Goal: Information Seeking & Learning: Learn about a topic

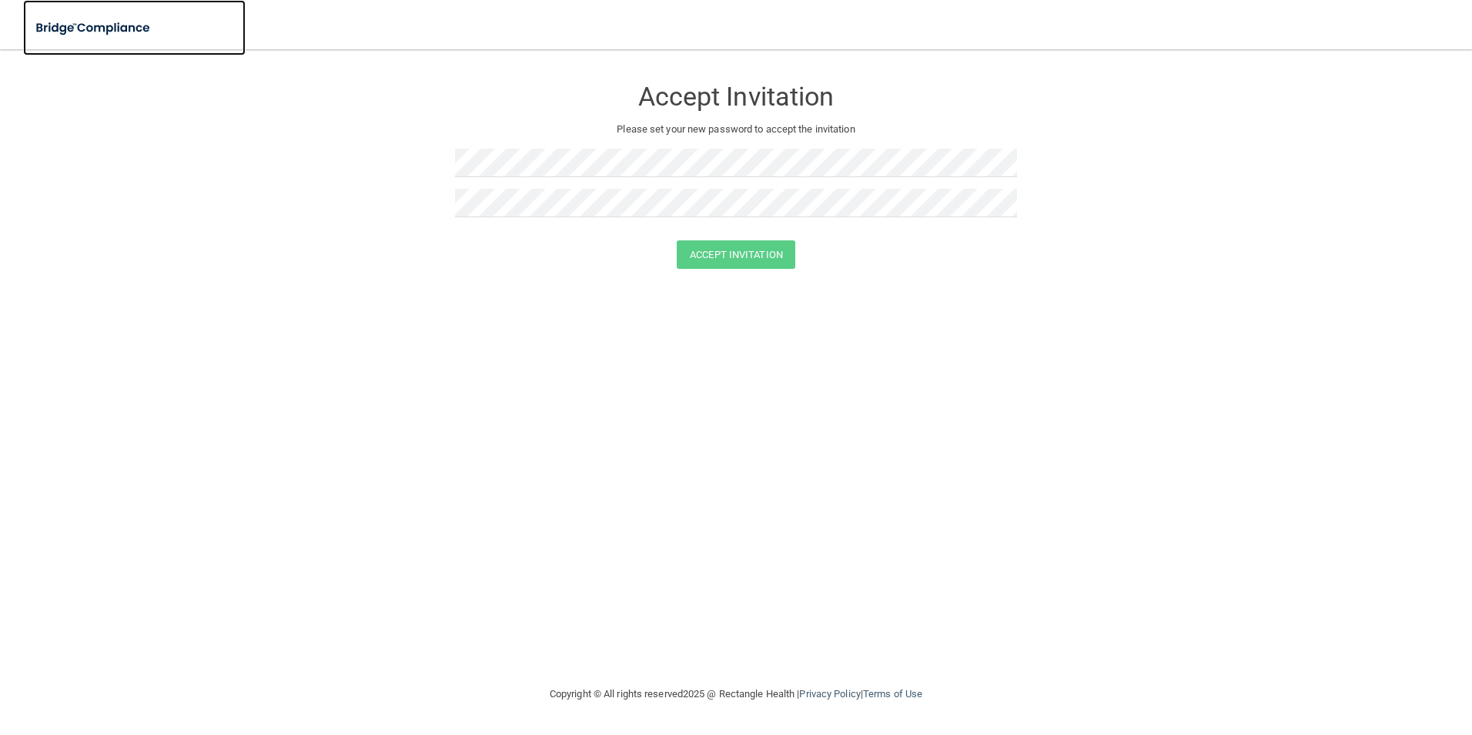
click at [46, 29] on img at bounding box center [94, 28] width 142 height 32
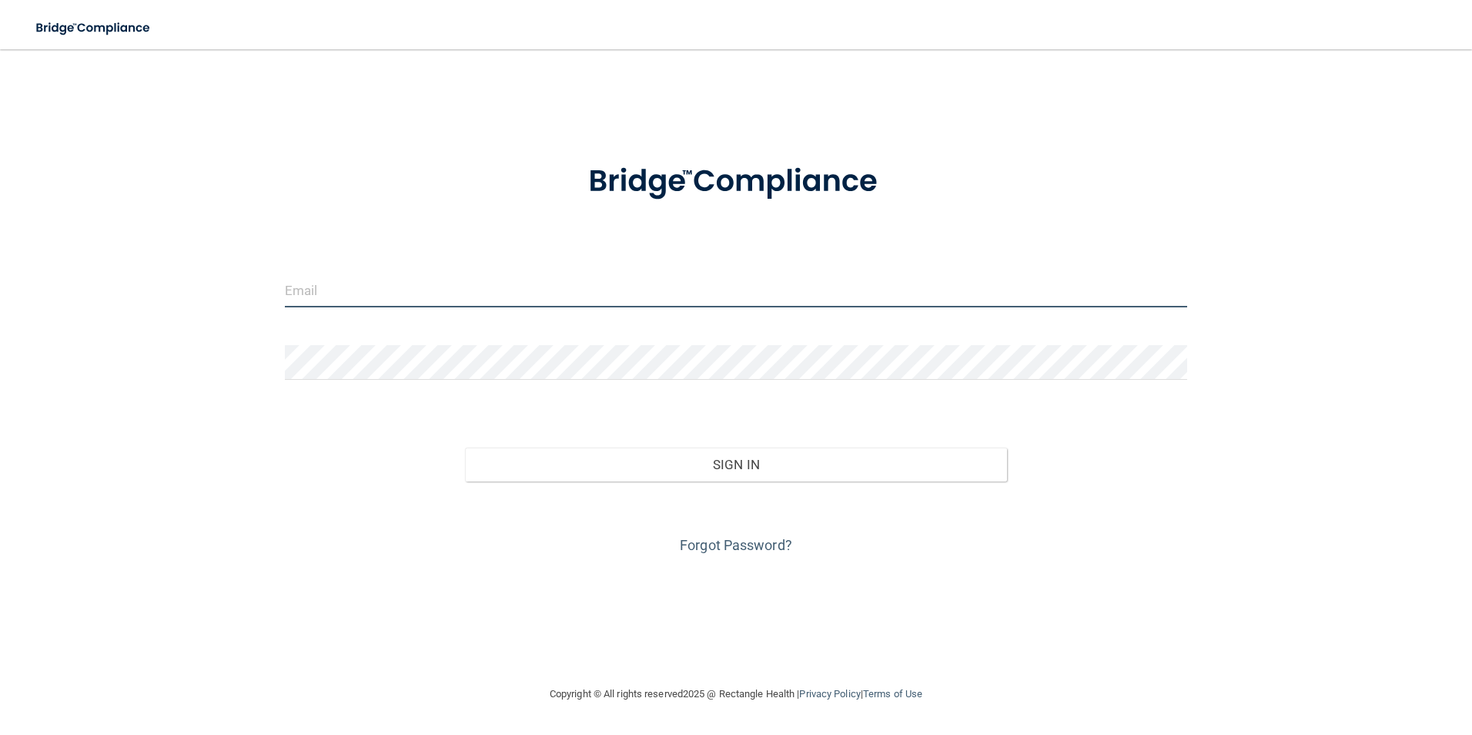
type input "[PERSON_NAME][EMAIL_ADDRESS][PERSON_NAME][DOMAIN_NAME]"
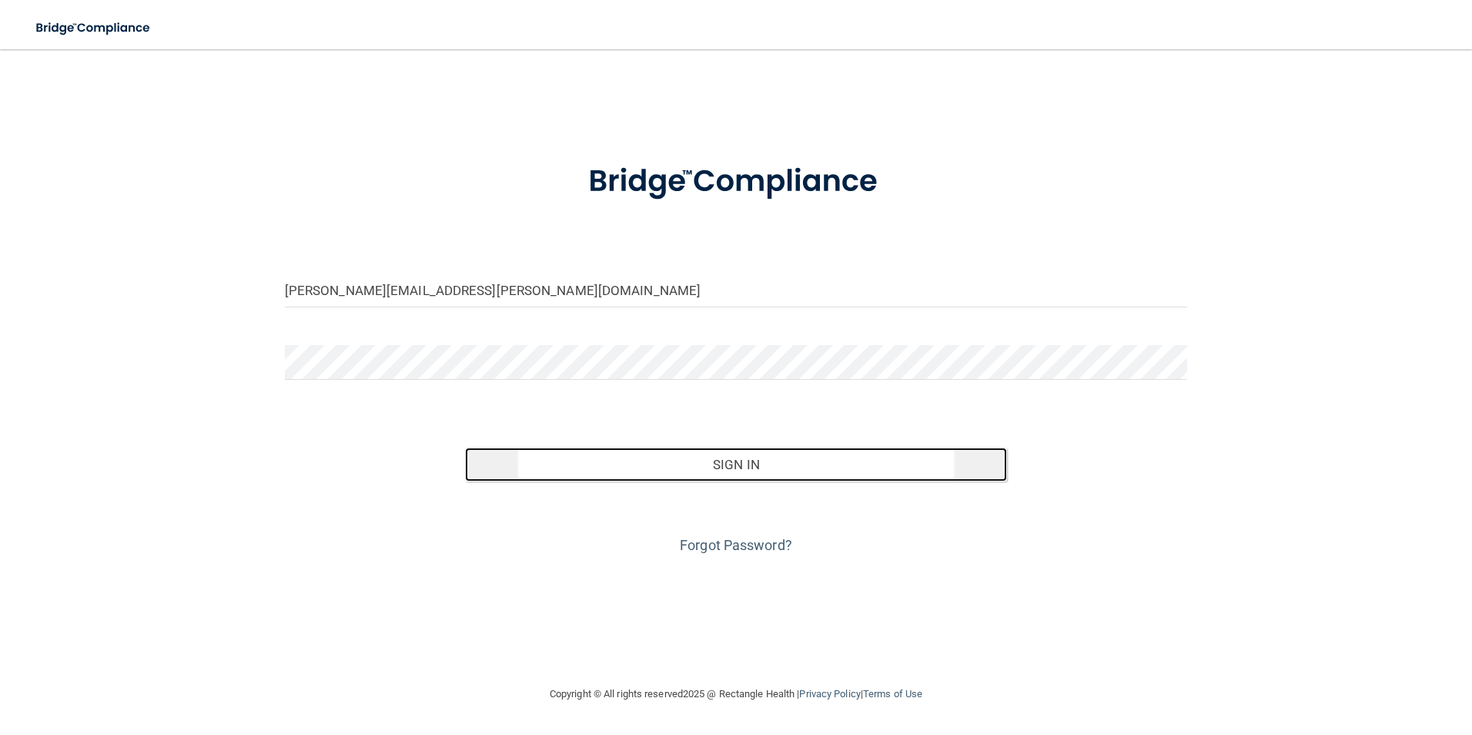
click at [836, 466] on button "Sign In" at bounding box center [736, 464] width 542 height 34
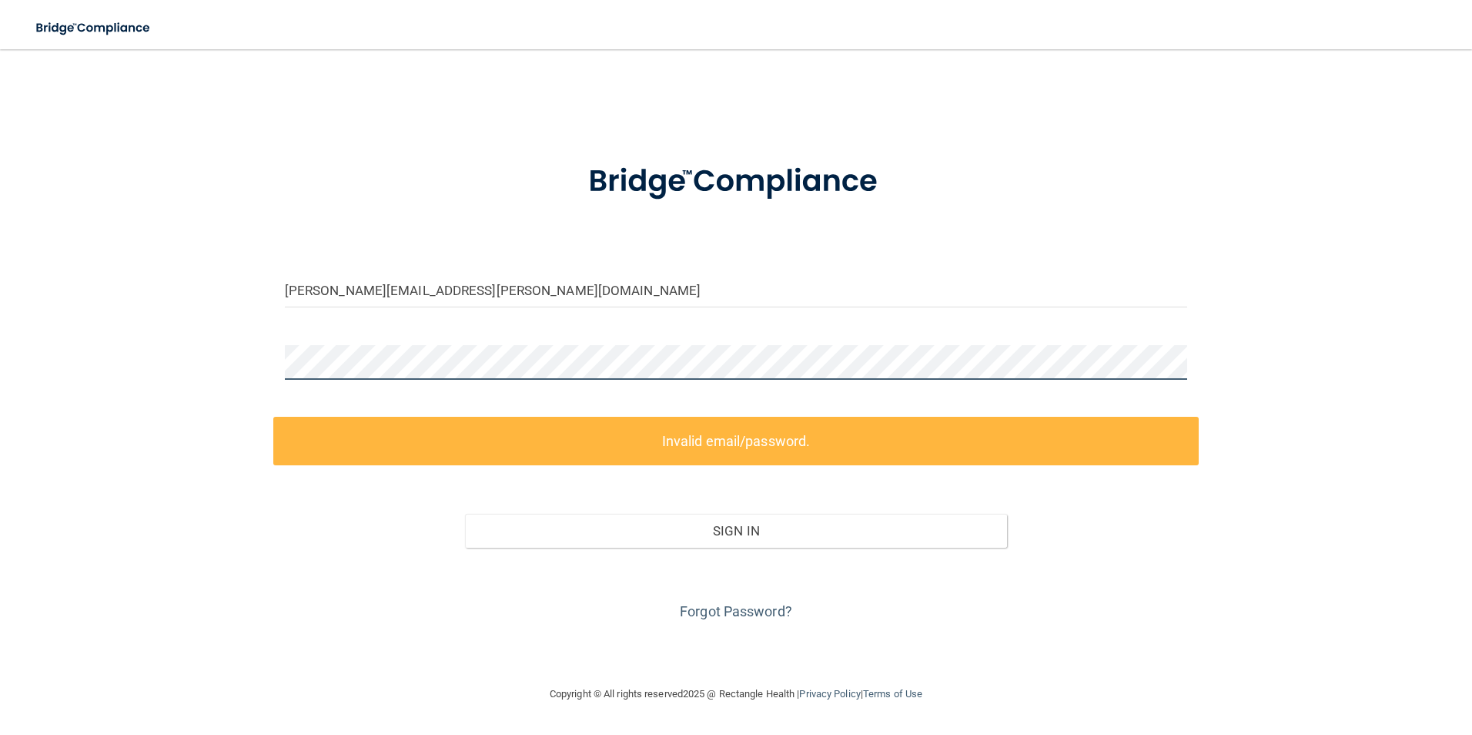
click at [0, 343] on html "Toggle navigation Manage My Enterprise Manage My Location jessica.t.crews@gmail…" at bounding box center [736, 367] width 1472 height 735
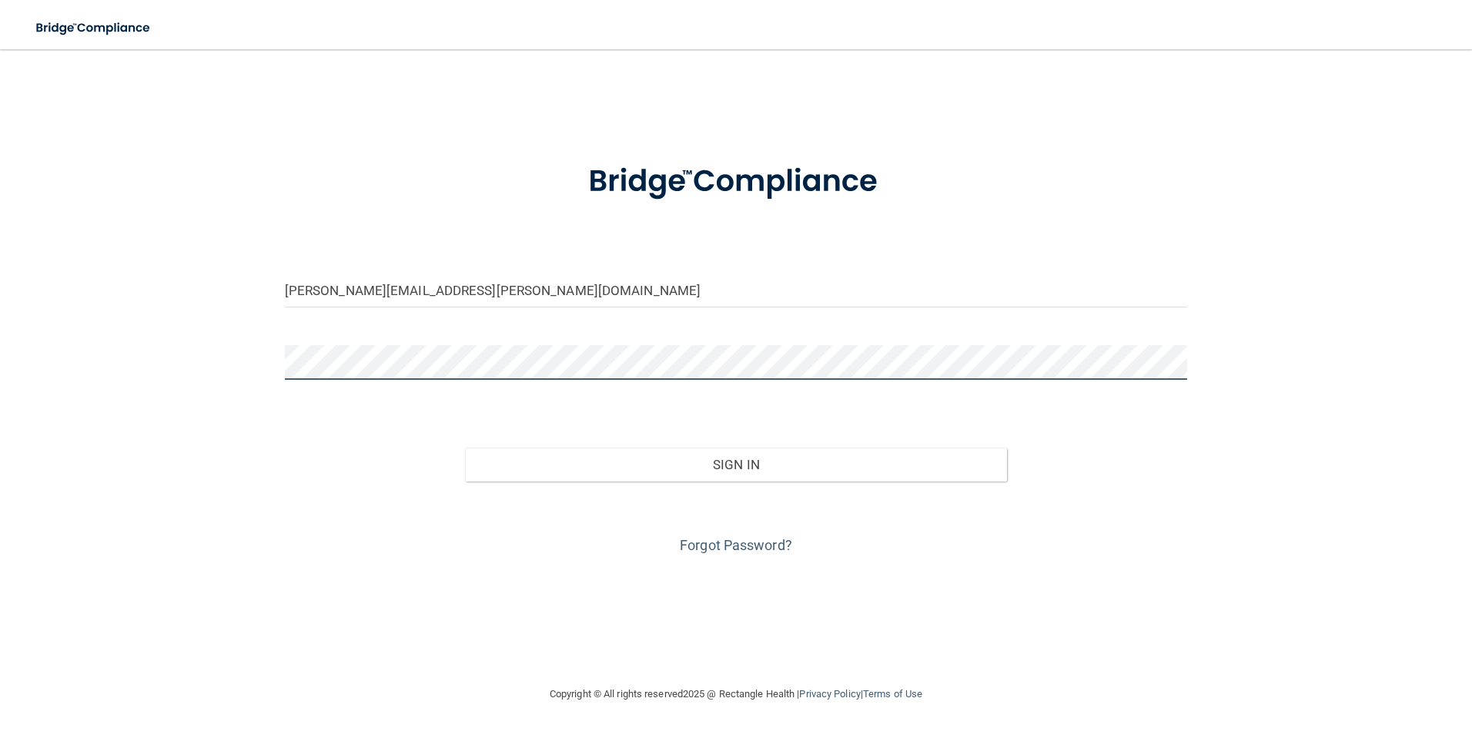
click at [465, 447] on button "Sign In" at bounding box center [736, 464] width 542 height 34
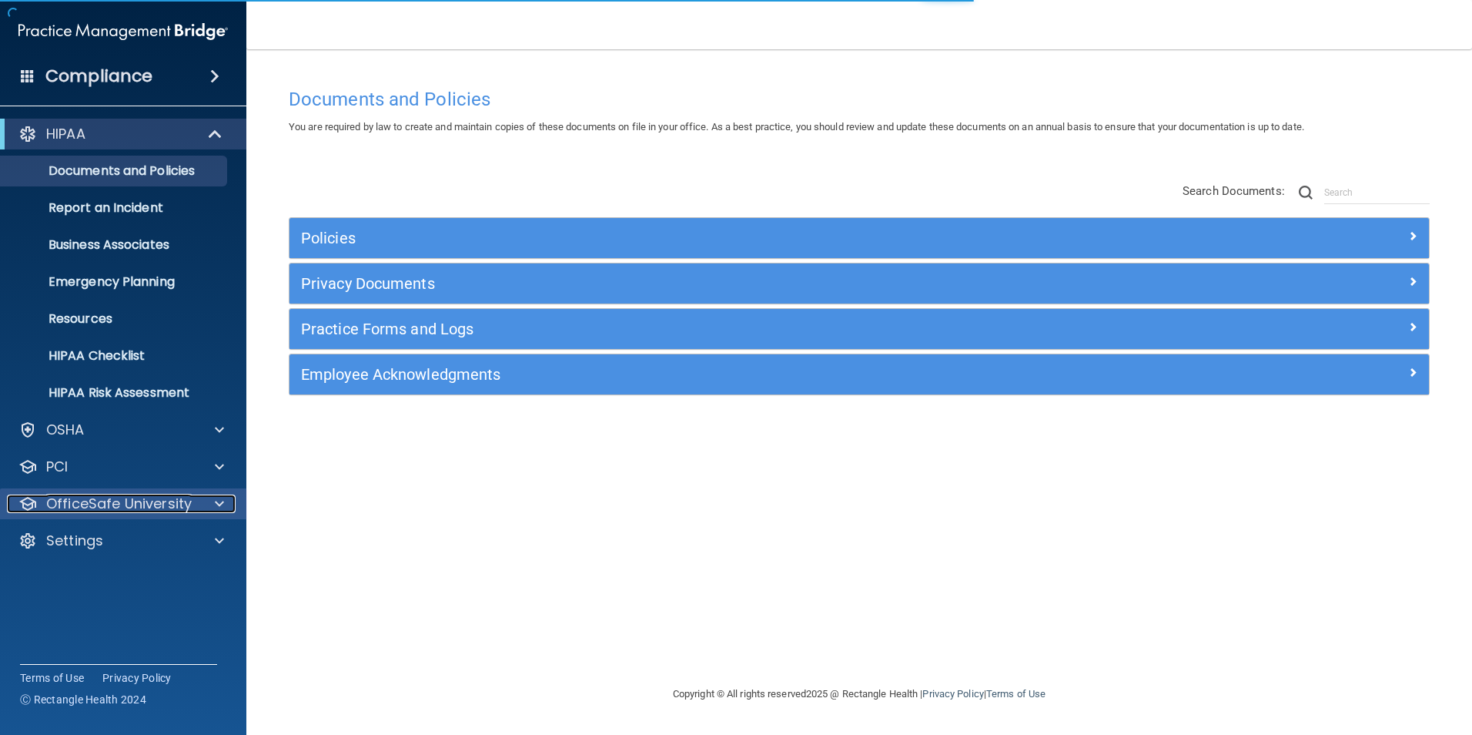
click at [150, 506] on p "OfficeSafe University" at bounding box center [119, 503] width 146 height 18
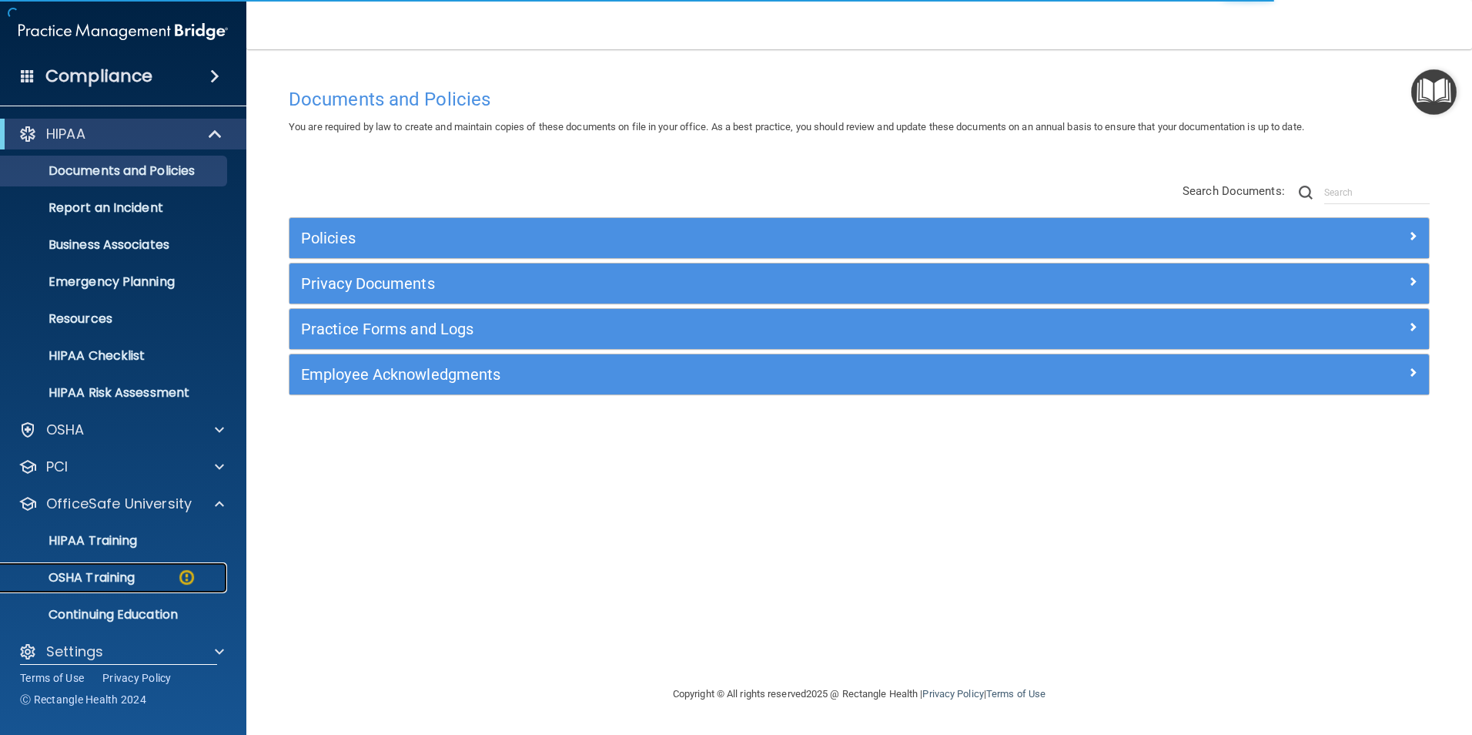
click at [121, 581] on p "OSHA Training" at bounding box center [72, 577] width 125 height 15
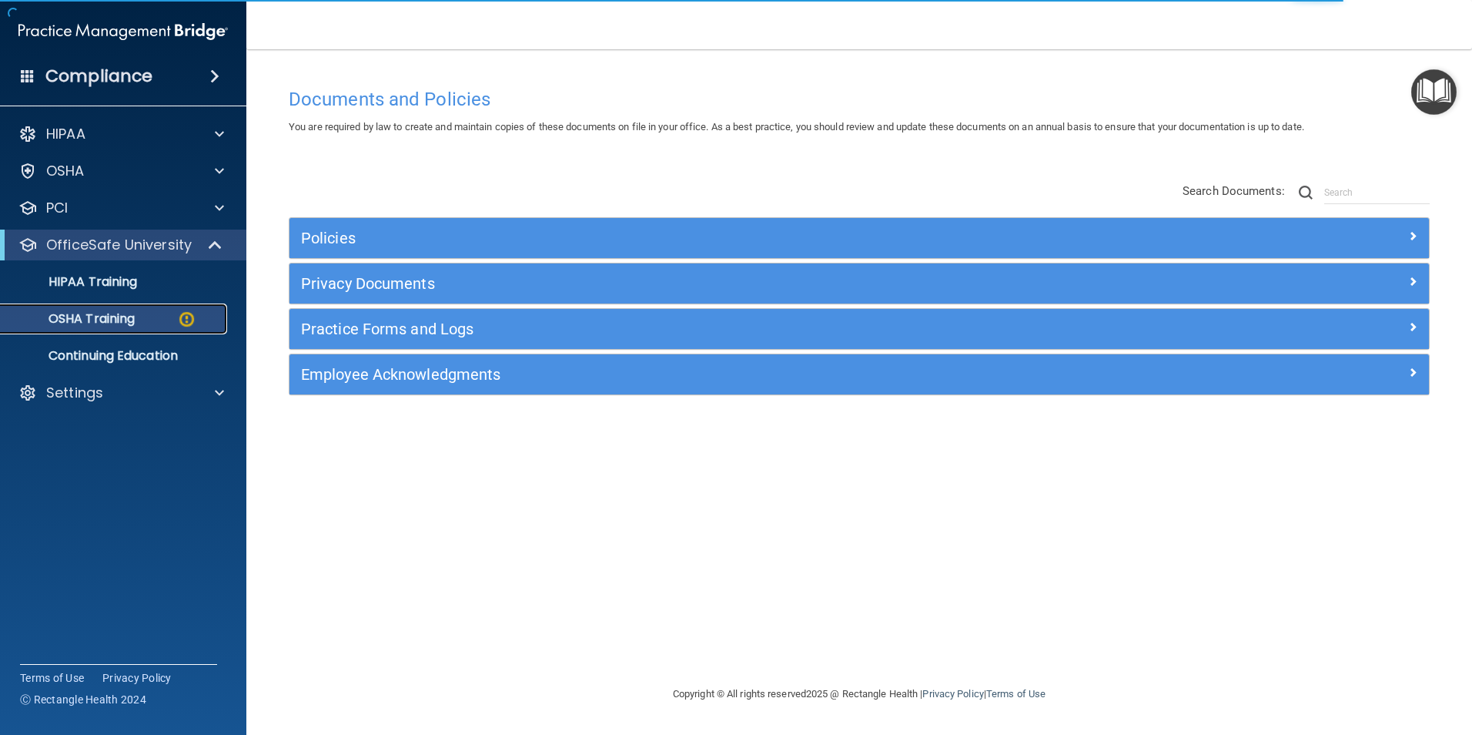
click at [148, 321] on div "OSHA Training" at bounding box center [115, 318] width 210 height 15
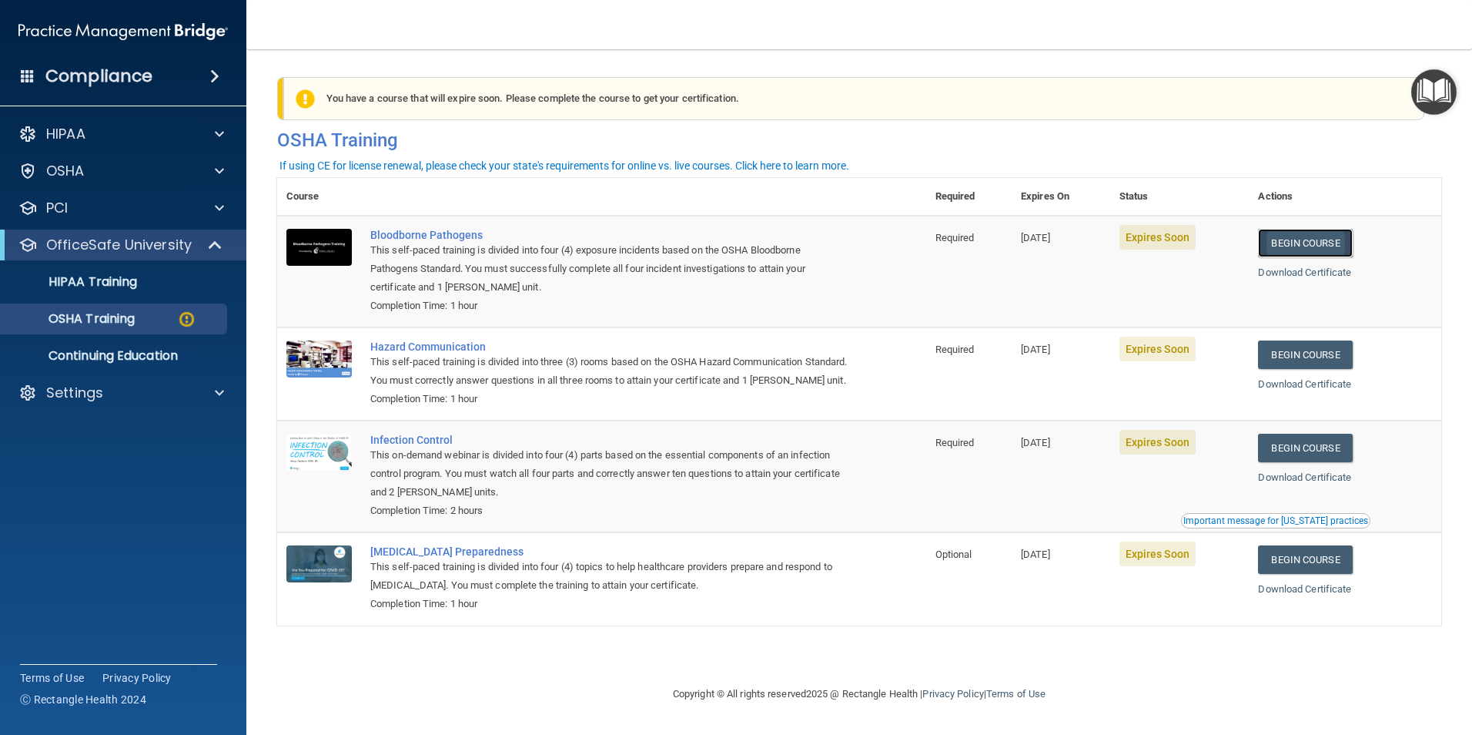
click at [1346, 232] on link "Begin Course" at bounding box center [1305, 243] width 94 height 28
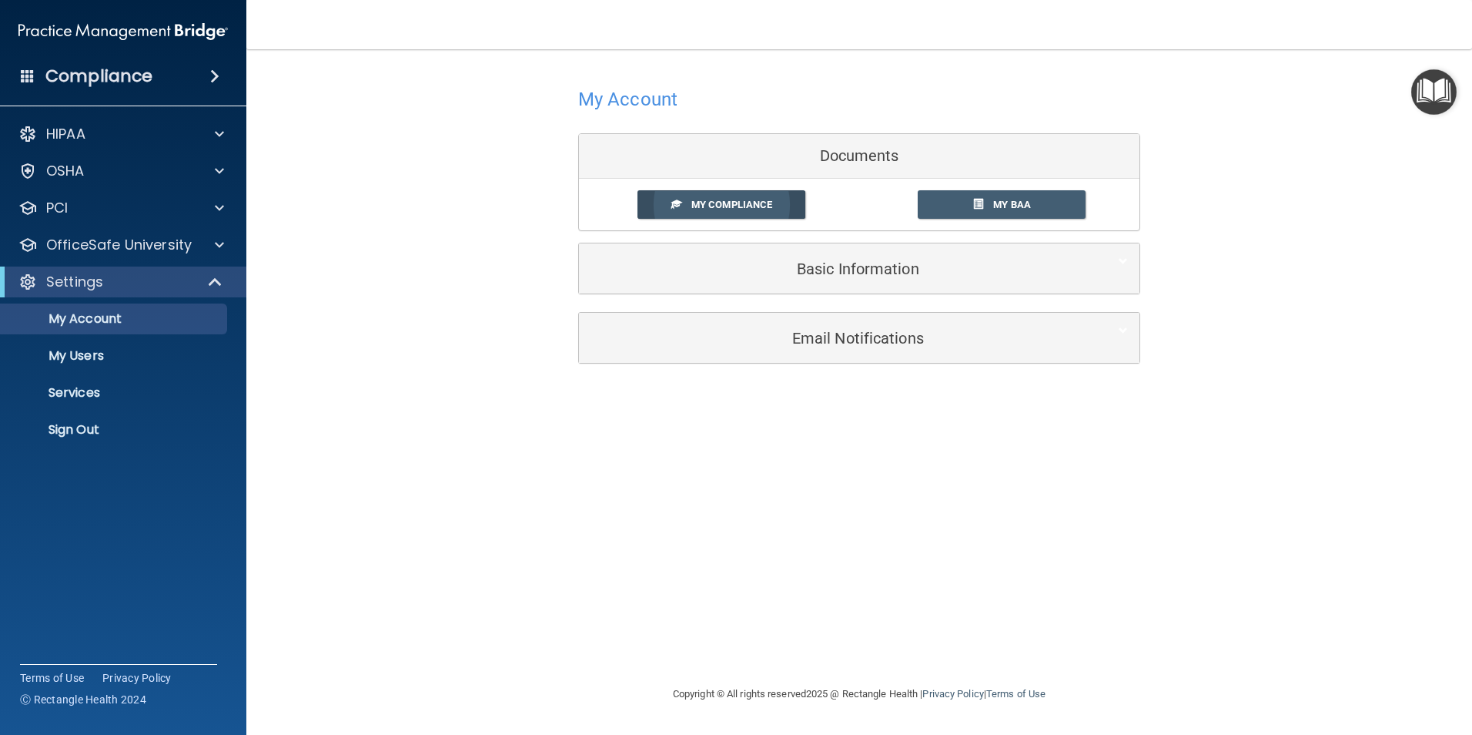
click at [744, 200] on span "My Compliance" at bounding box center [732, 205] width 81 height 12
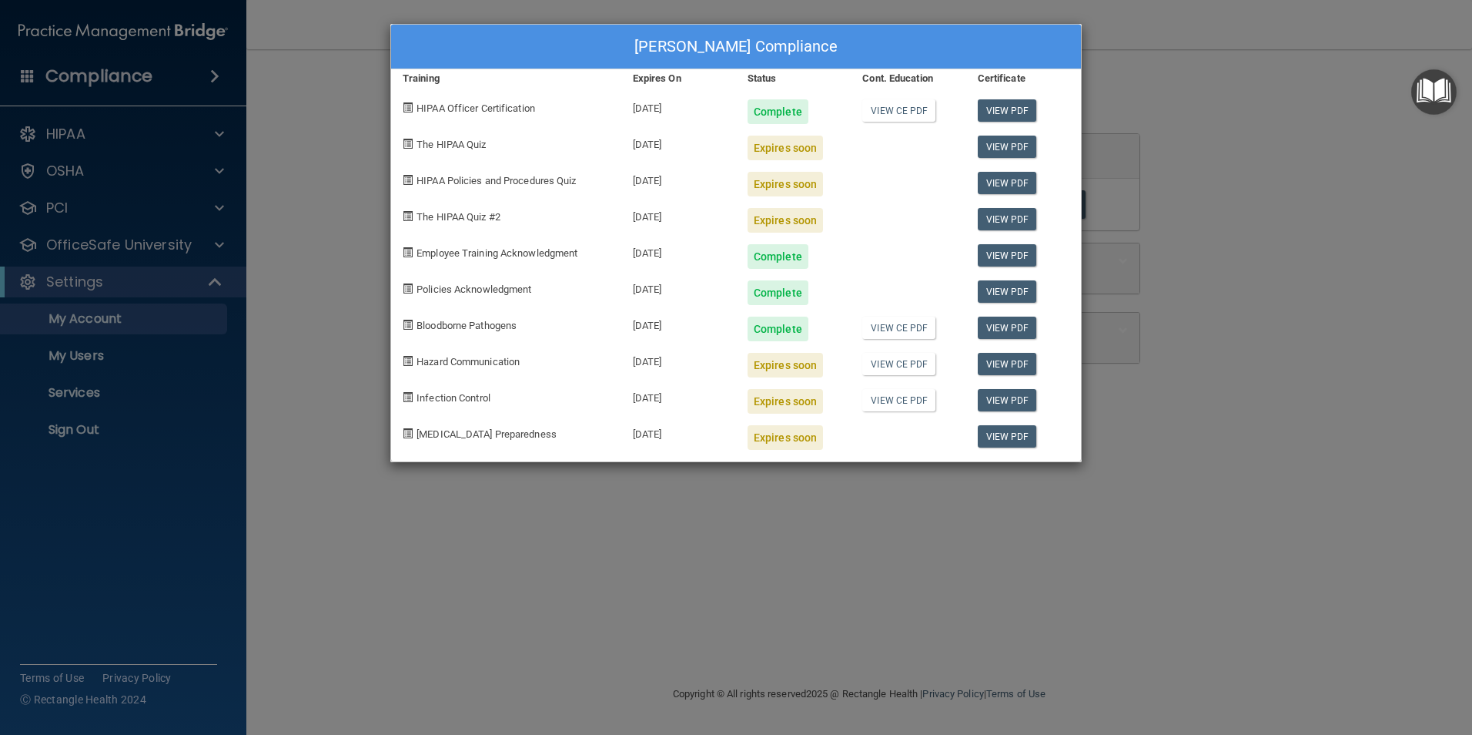
click at [635, 506] on div "Jessica Crews's Compliance Training Expires On Status Cont. Education Certifica…" at bounding box center [736, 367] width 1472 height 735
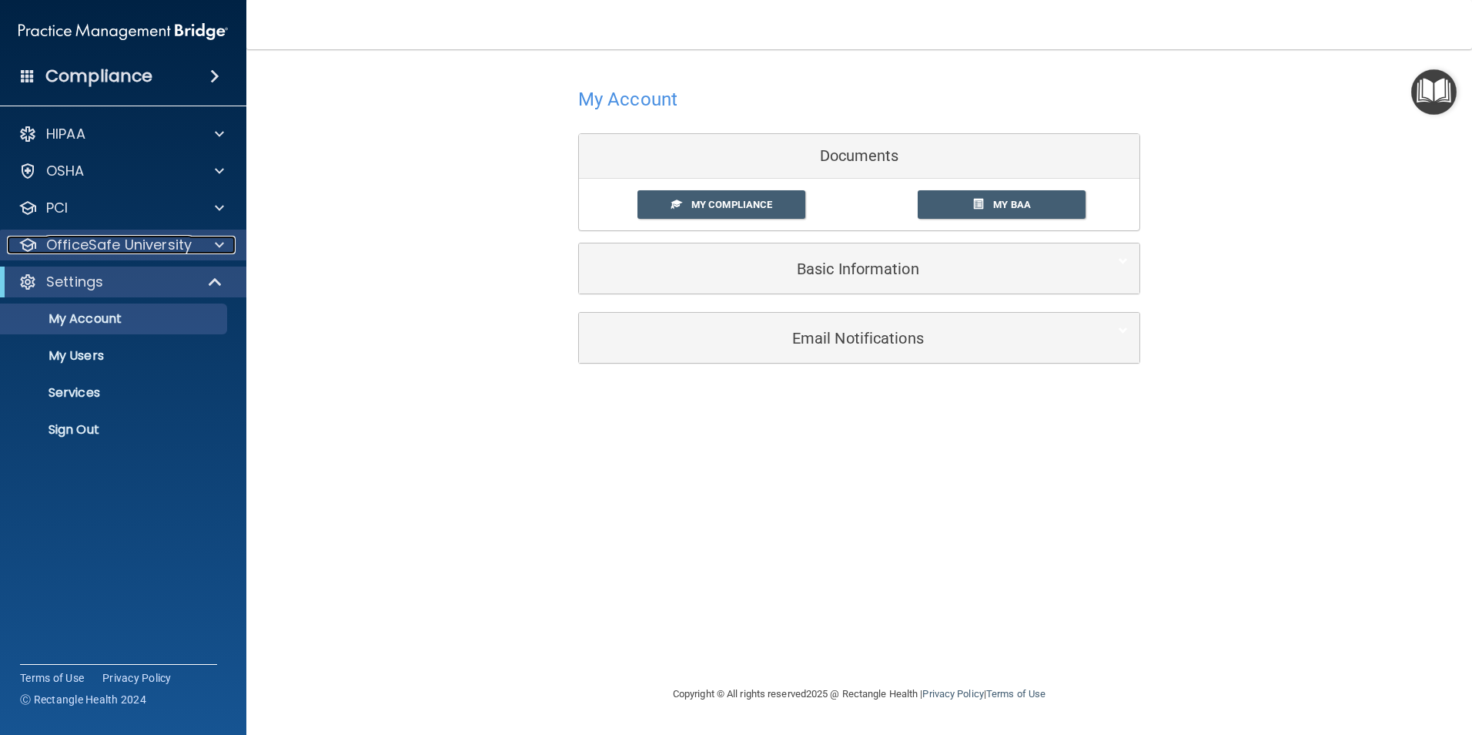
click at [127, 239] on p "OfficeSafe University" at bounding box center [119, 245] width 146 height 18
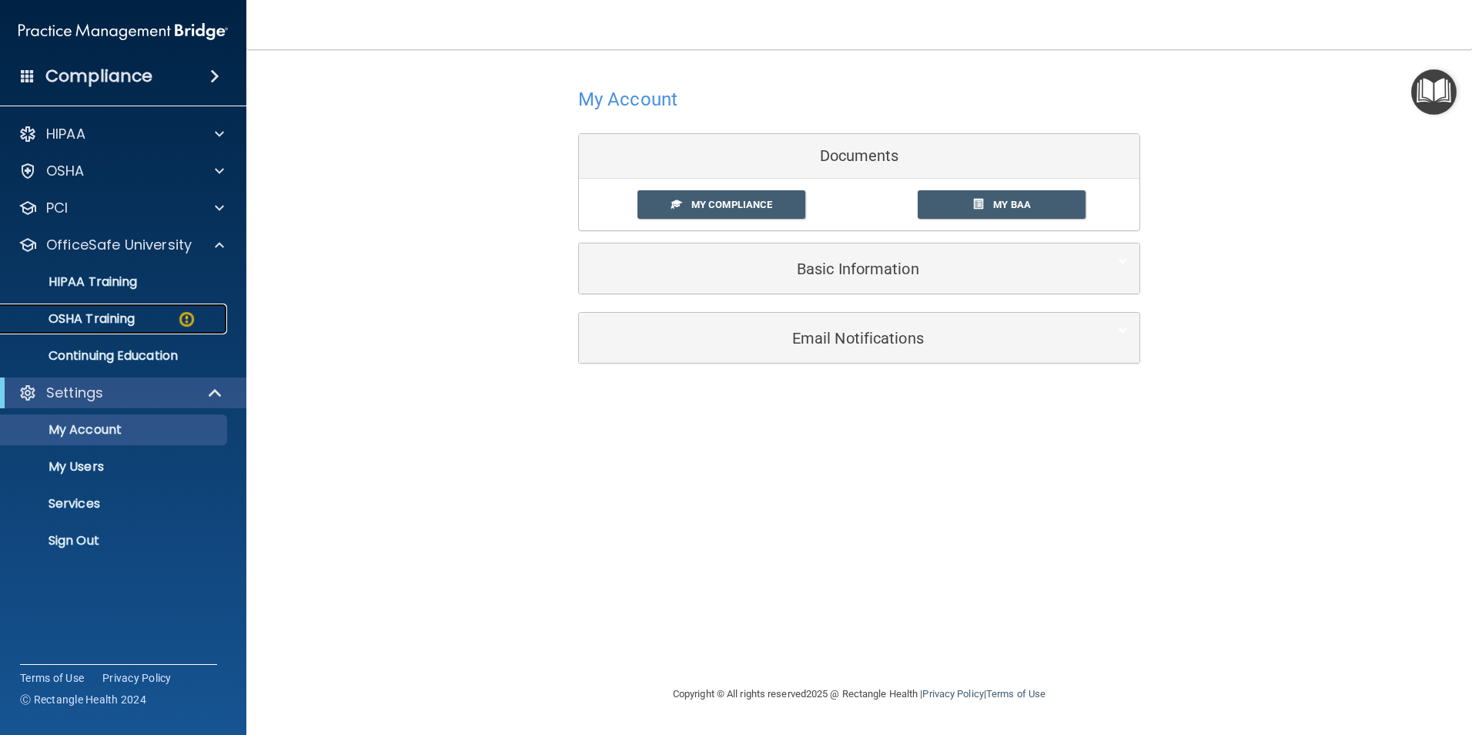
click at [129, 311] on p "OSHA Training" at bounding box center [72, 318] width 125 height 15
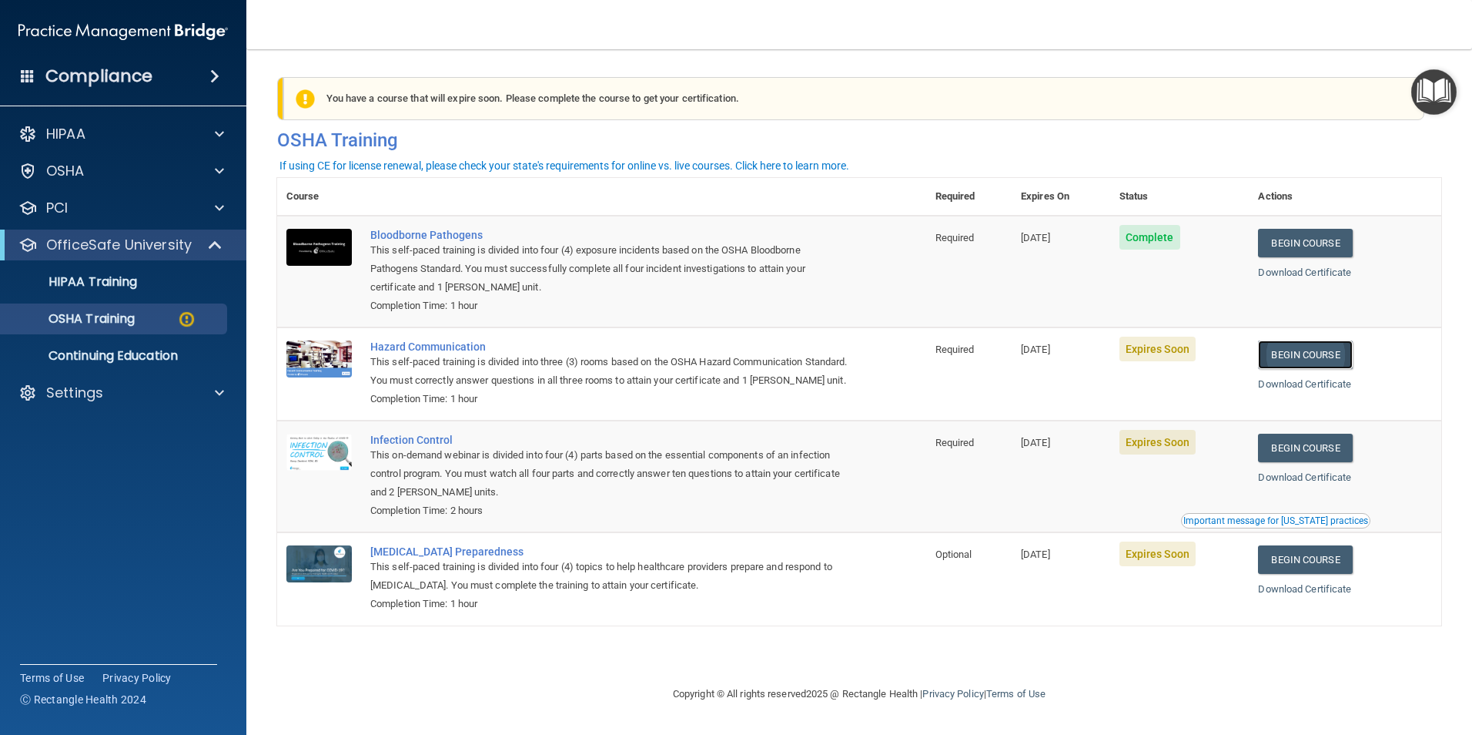
click at [1321, 352] on link "Begin Course" at bounding box center [1305, 354] width 94 height 28
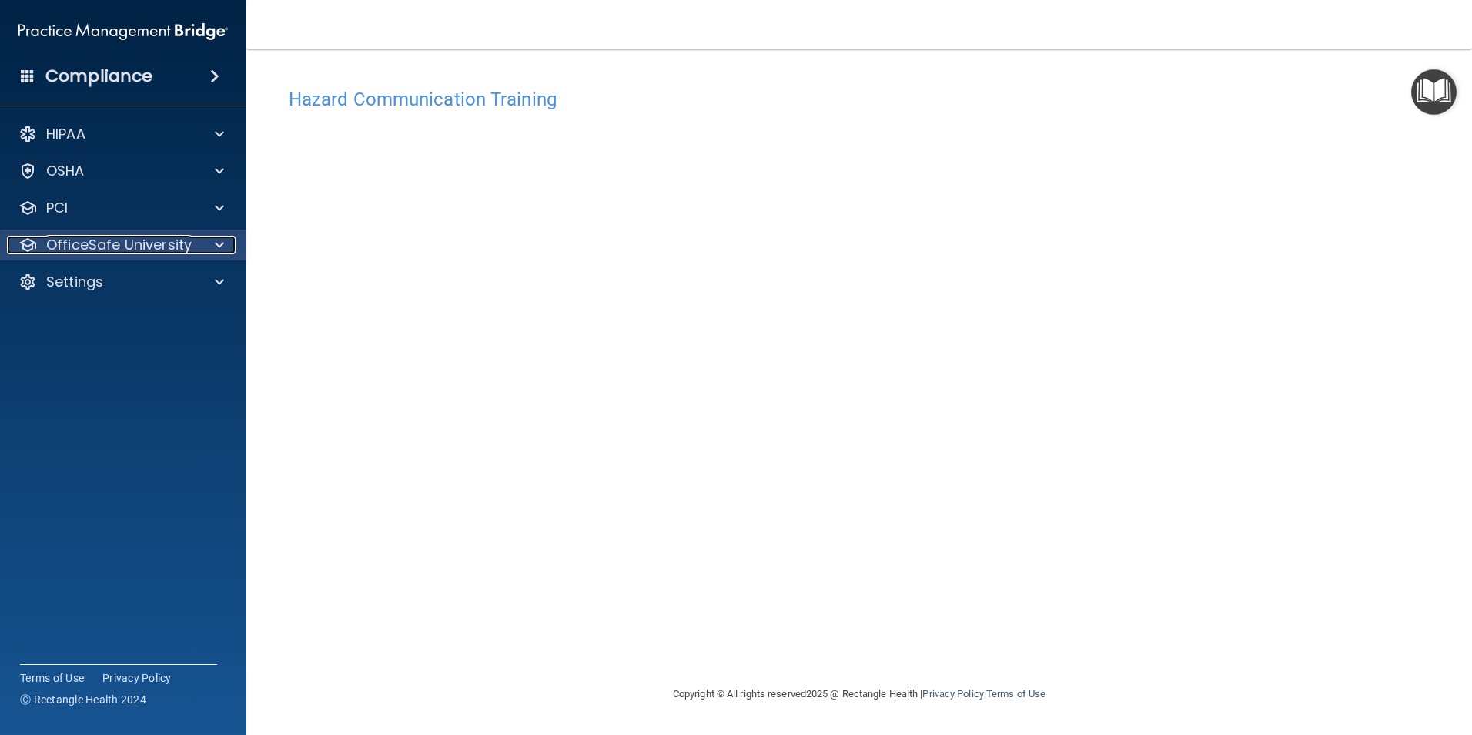
click at [179, 243] on p "OfficeSafe University" at bounding box center [119, 245] width 146 height 18
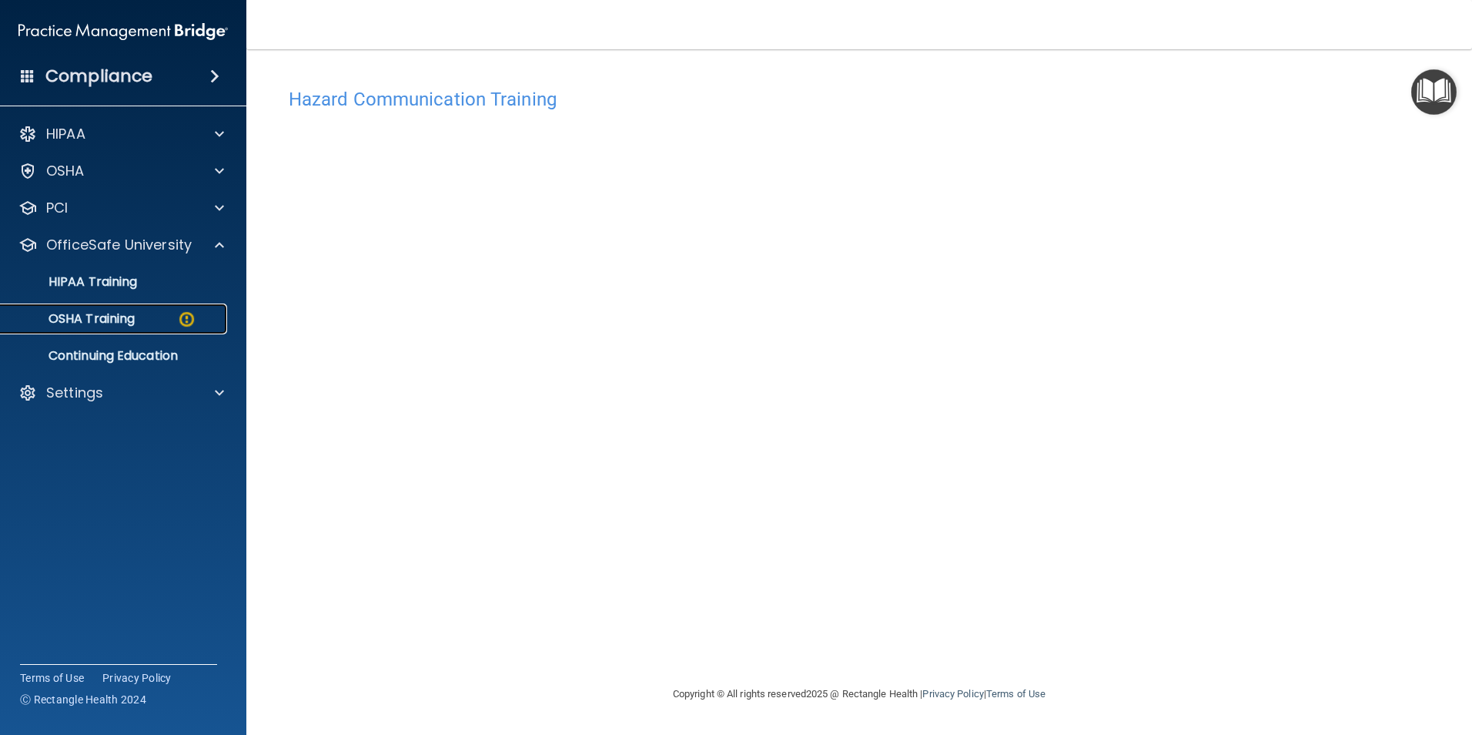
click at [166, 324] on div "OSHA Training" at bounding box center [115, 318] width 210 height 15
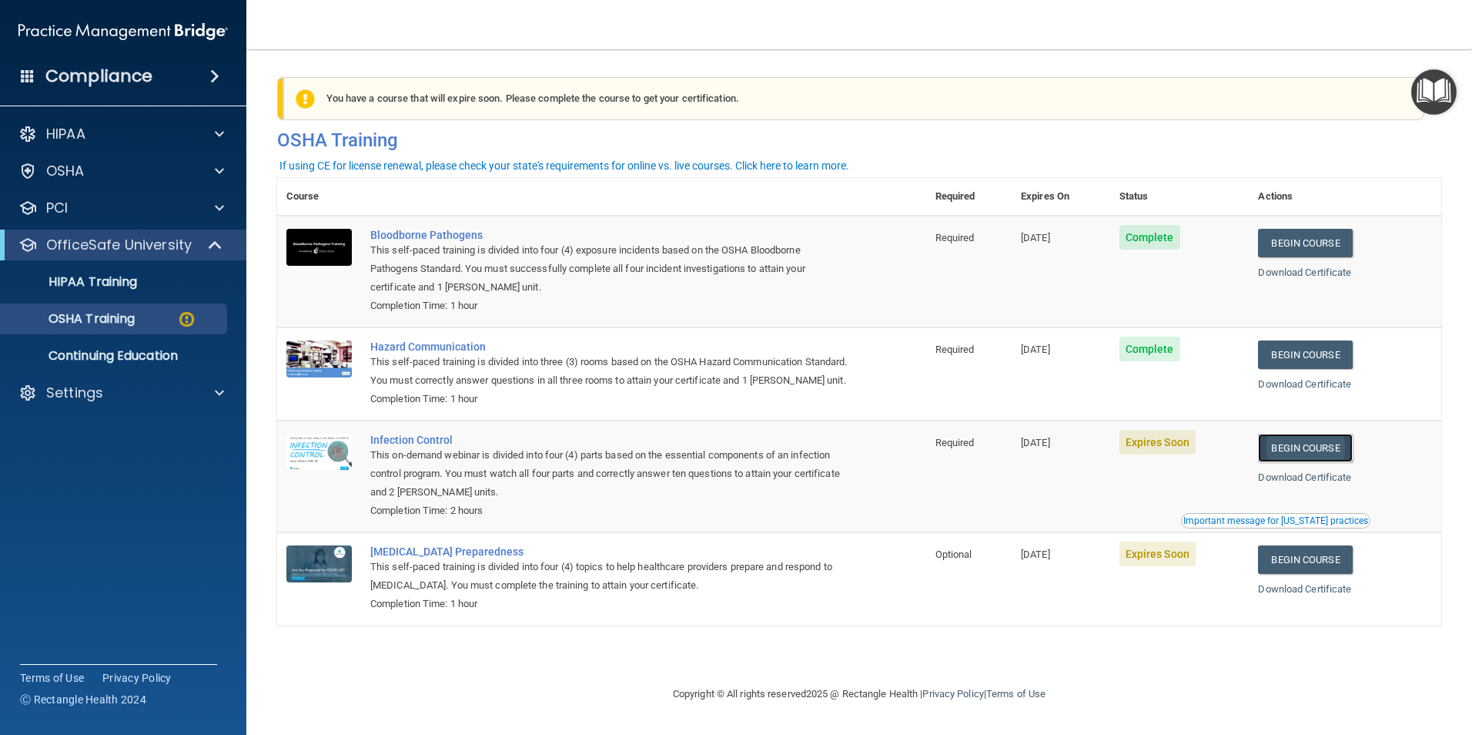
click at [1341, 462] on link "Begin Course" at bounding box center [1305, 448] width 94 height 28
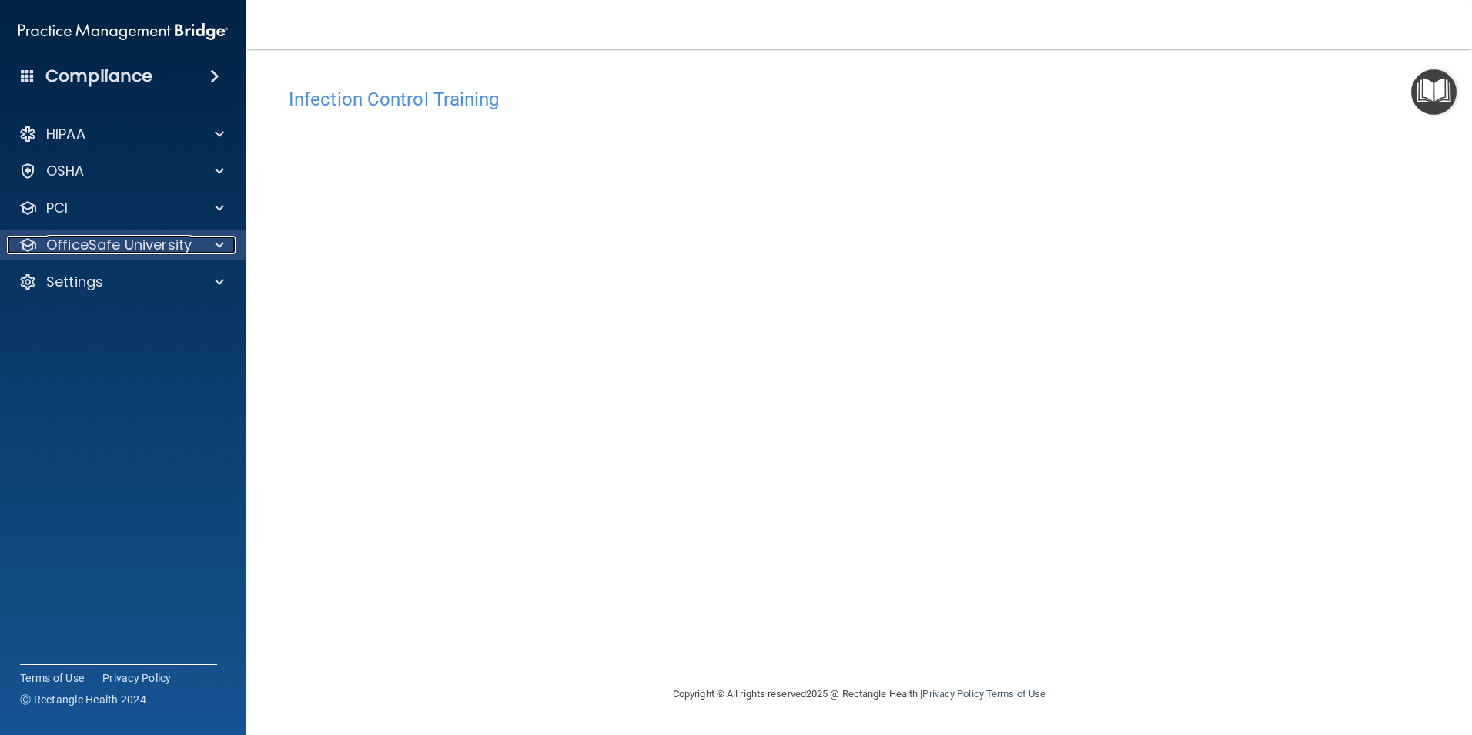
click at [165, 249] on p "OfficeSafe University" at bounding box center [119, 245] width 146 height 18
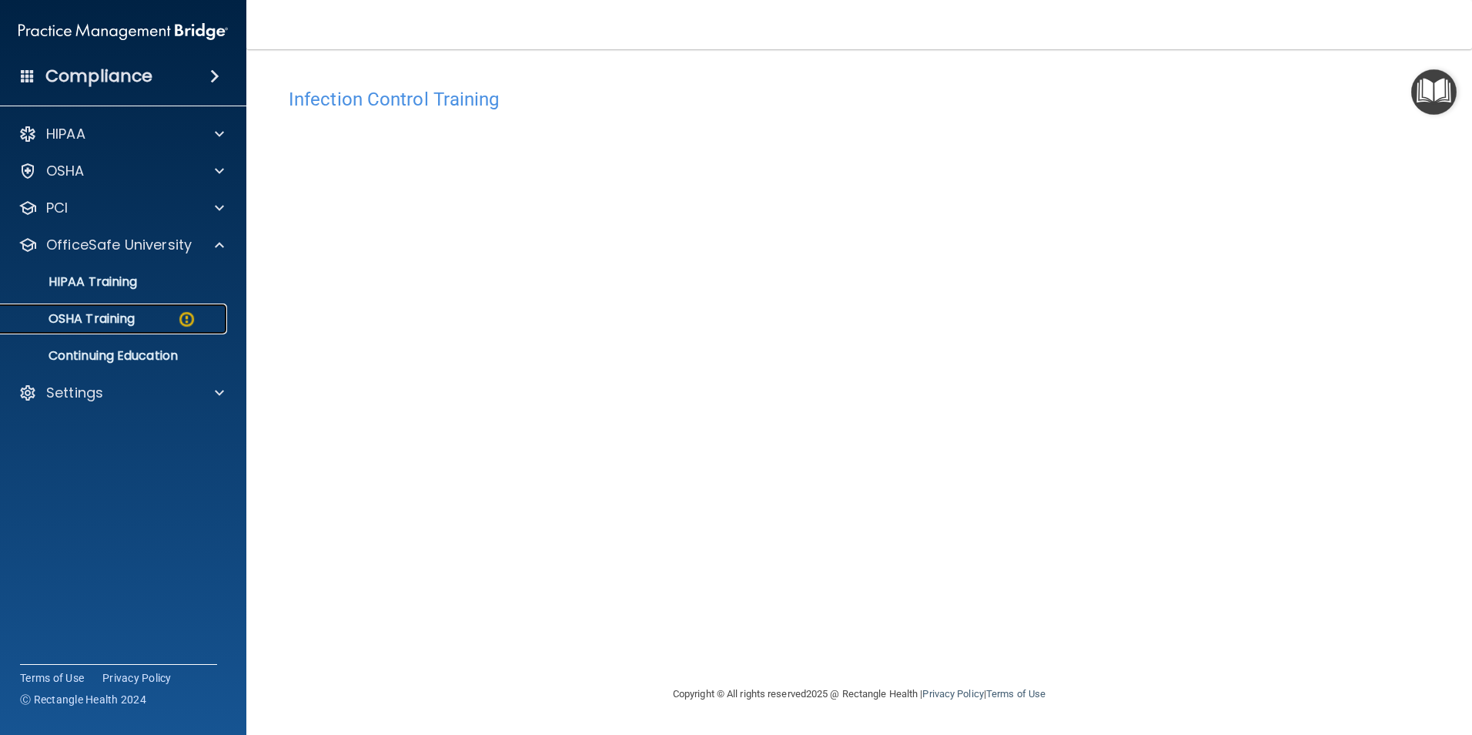
click at [127, 318] on p "OSHA Training" at bounding box center [72, 318] width 125 height 15
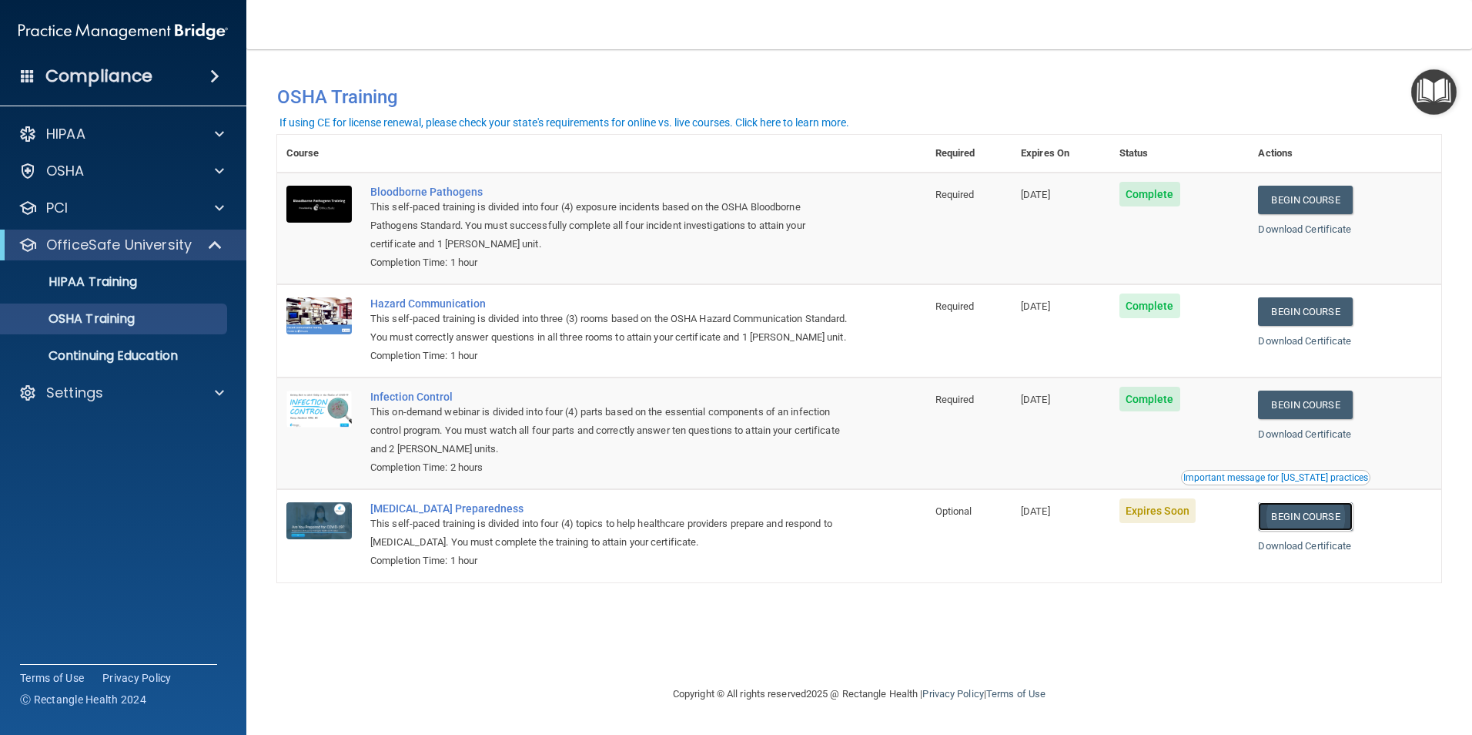
click at [1317, 531] on link "Begin Course" at bounding box center [1305, 516] width 94 height 28
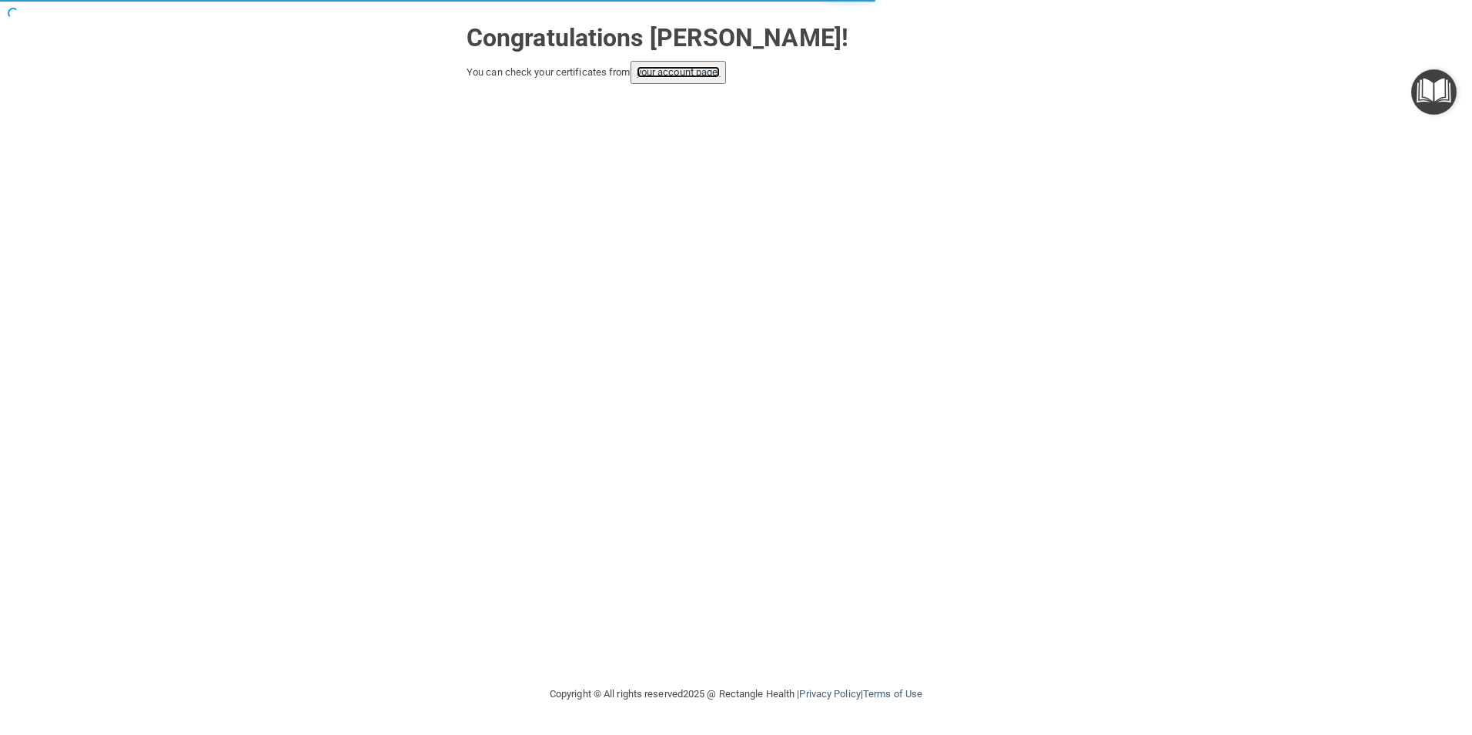
click at [698, 73] on link "your account page!" at bounding box center [679, 72] width 84 height 12
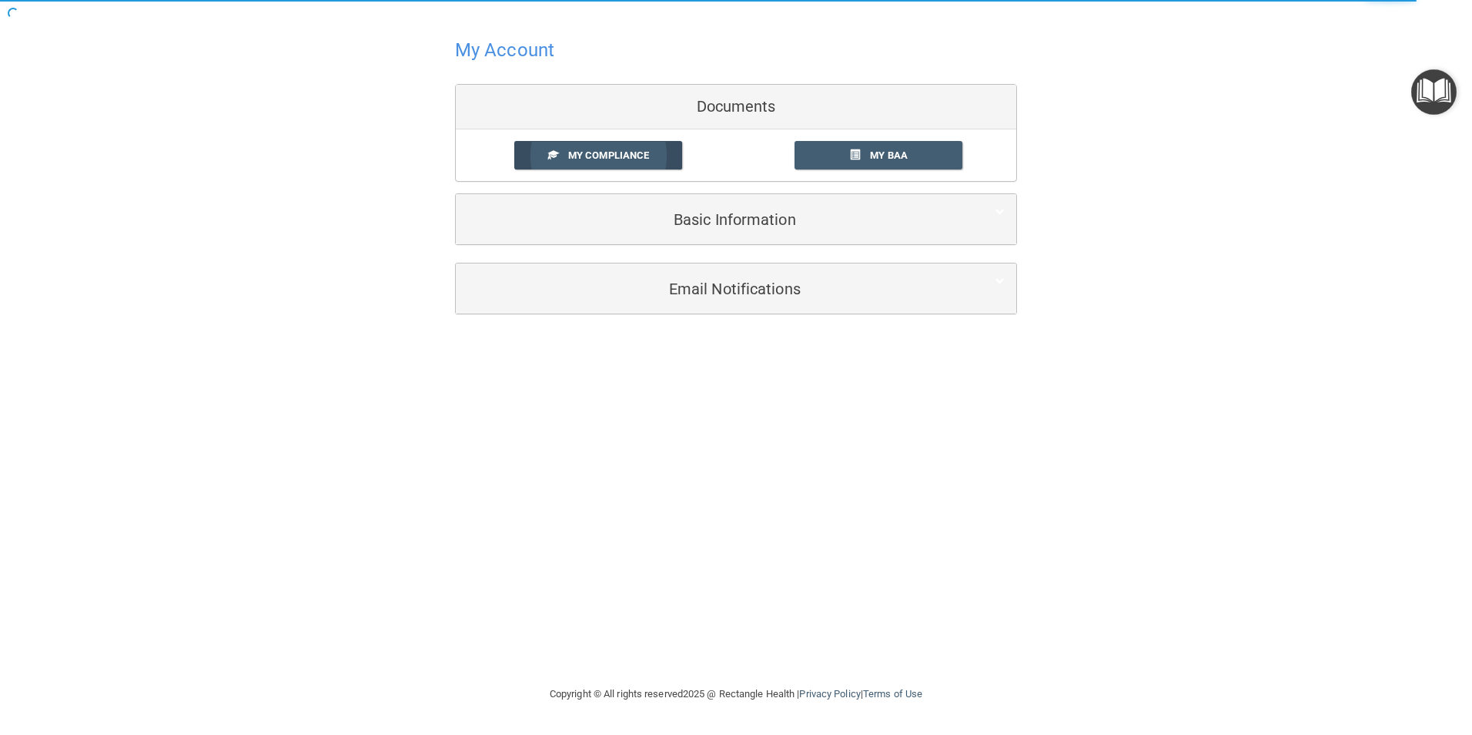
click at [598, 152] on span "My Compliance" at bounding box center [608, 155] width 81 height 12
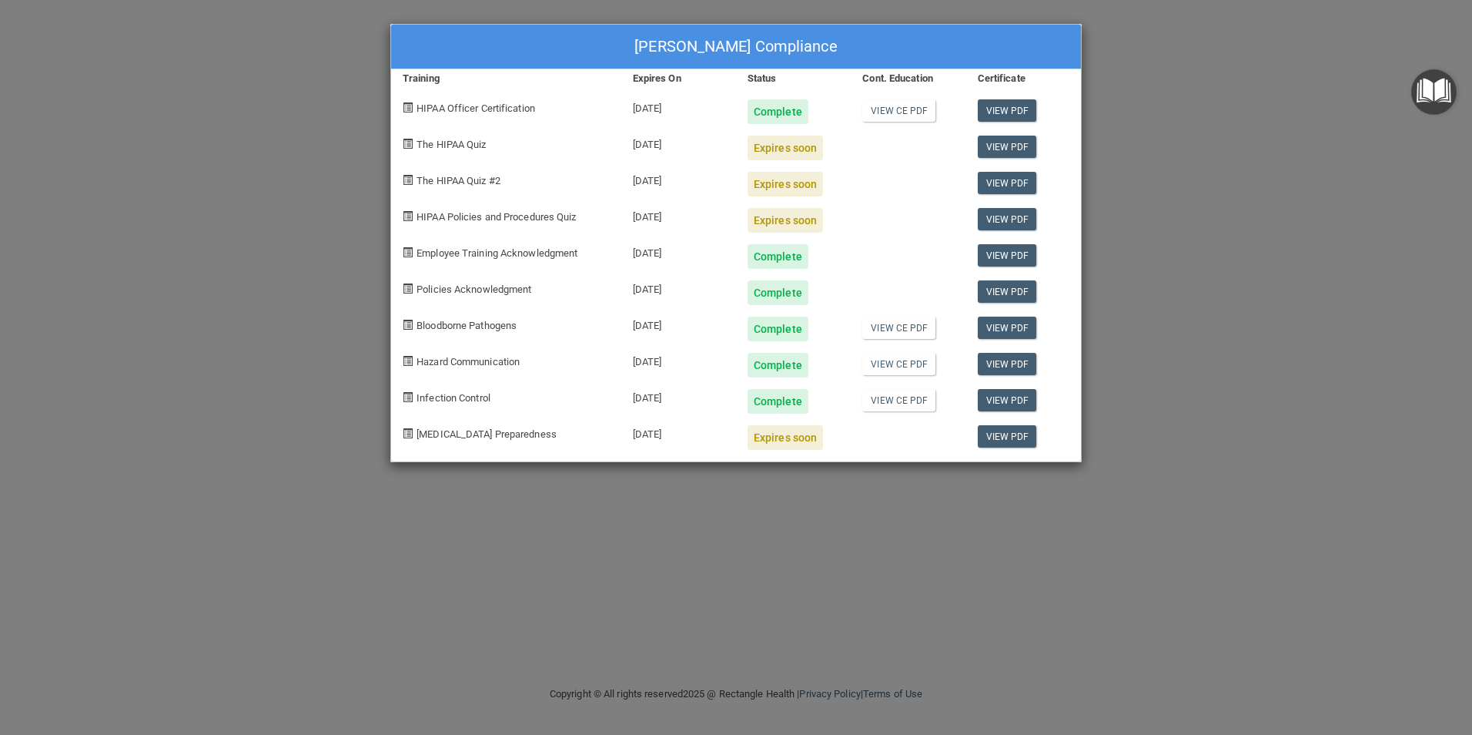
click at [303, 160] on div "[PERSON_NAME] Compliance Training Expires On Status Cont. Education Certificate…" at bounding box center [736, 367] width 1472 height 735
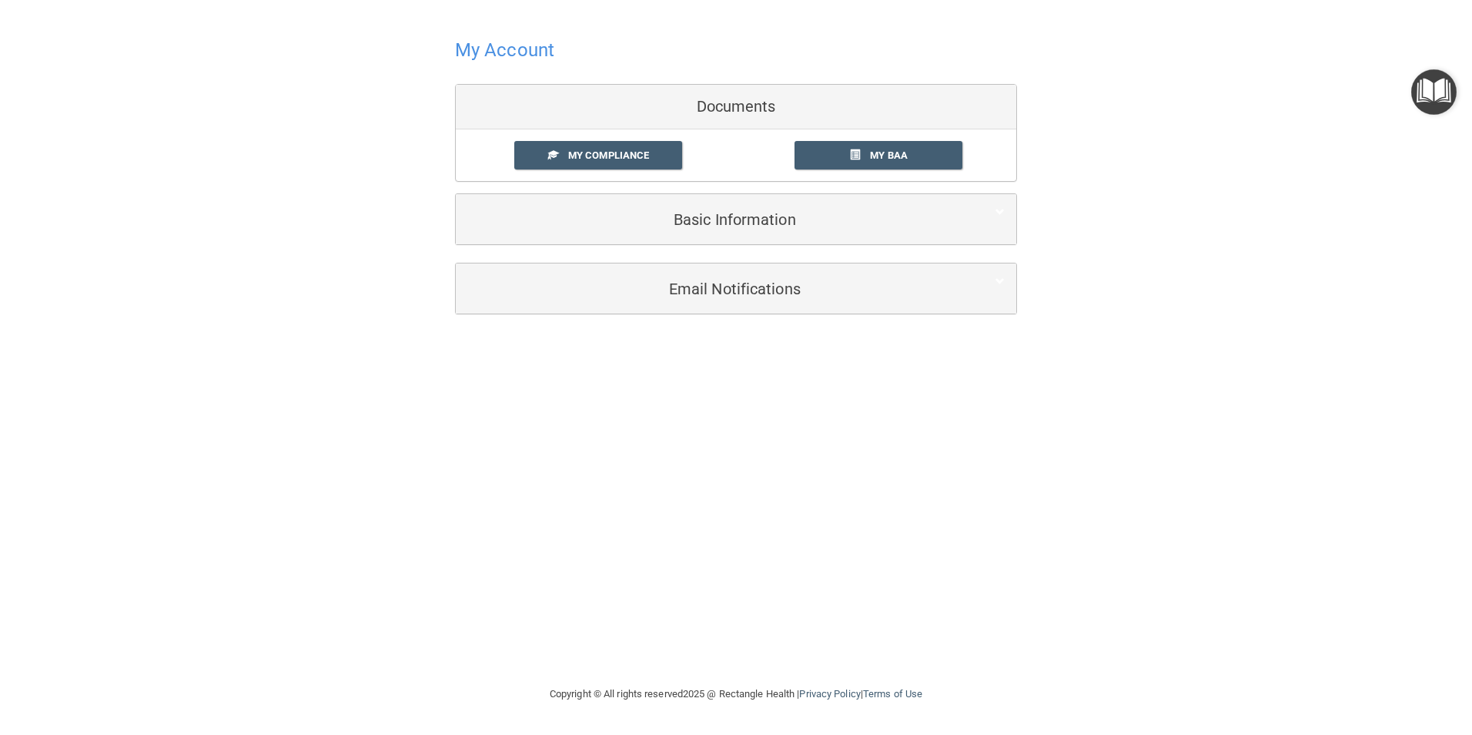
click at [502, 50] on h4 "My Account" at bounding box center [504, 50] width 99 height 20
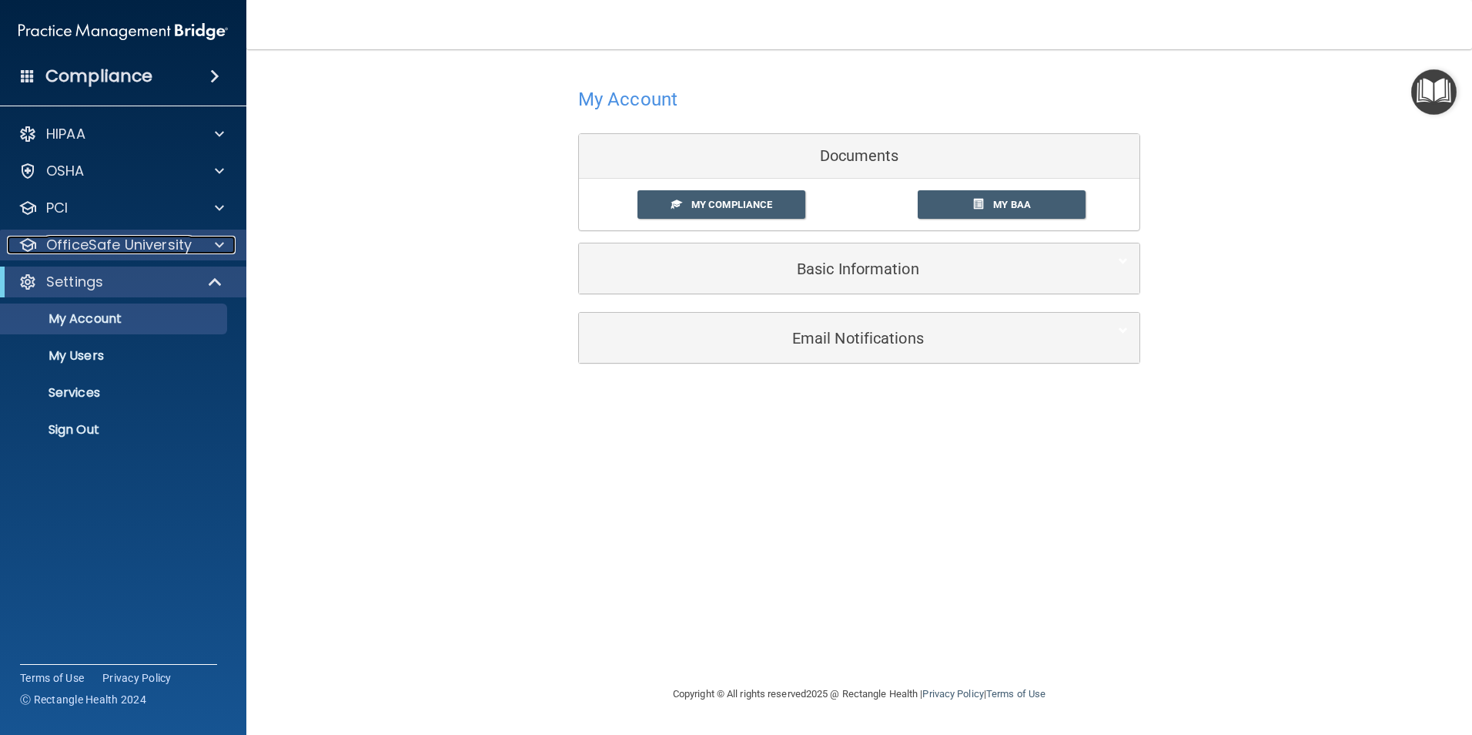
click at [101, 239] on p "OfficeSafe University" at bounding box center [119, 245] width 146 height 18
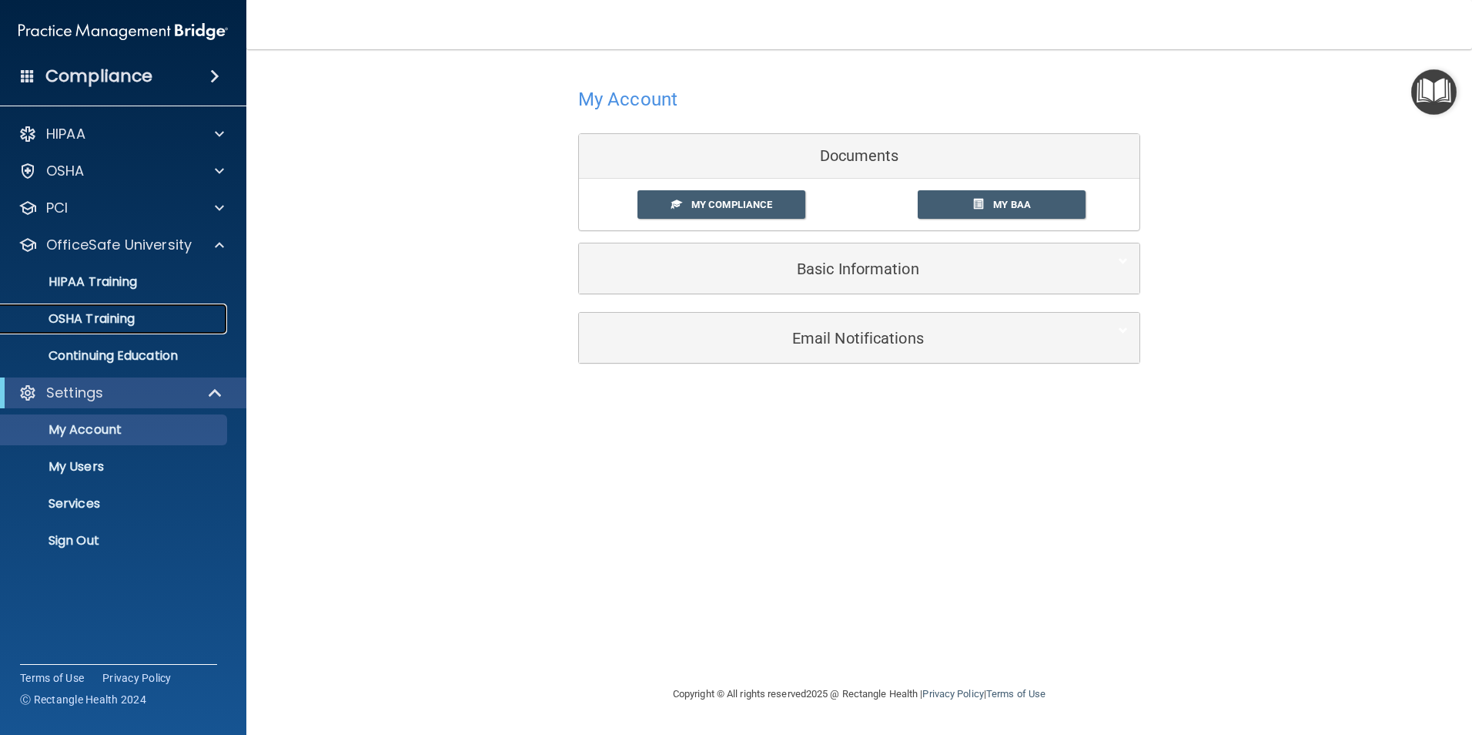
click at [102, 320] on p "OSHA Training" at bounding box center [72, 318] width 125 height 15
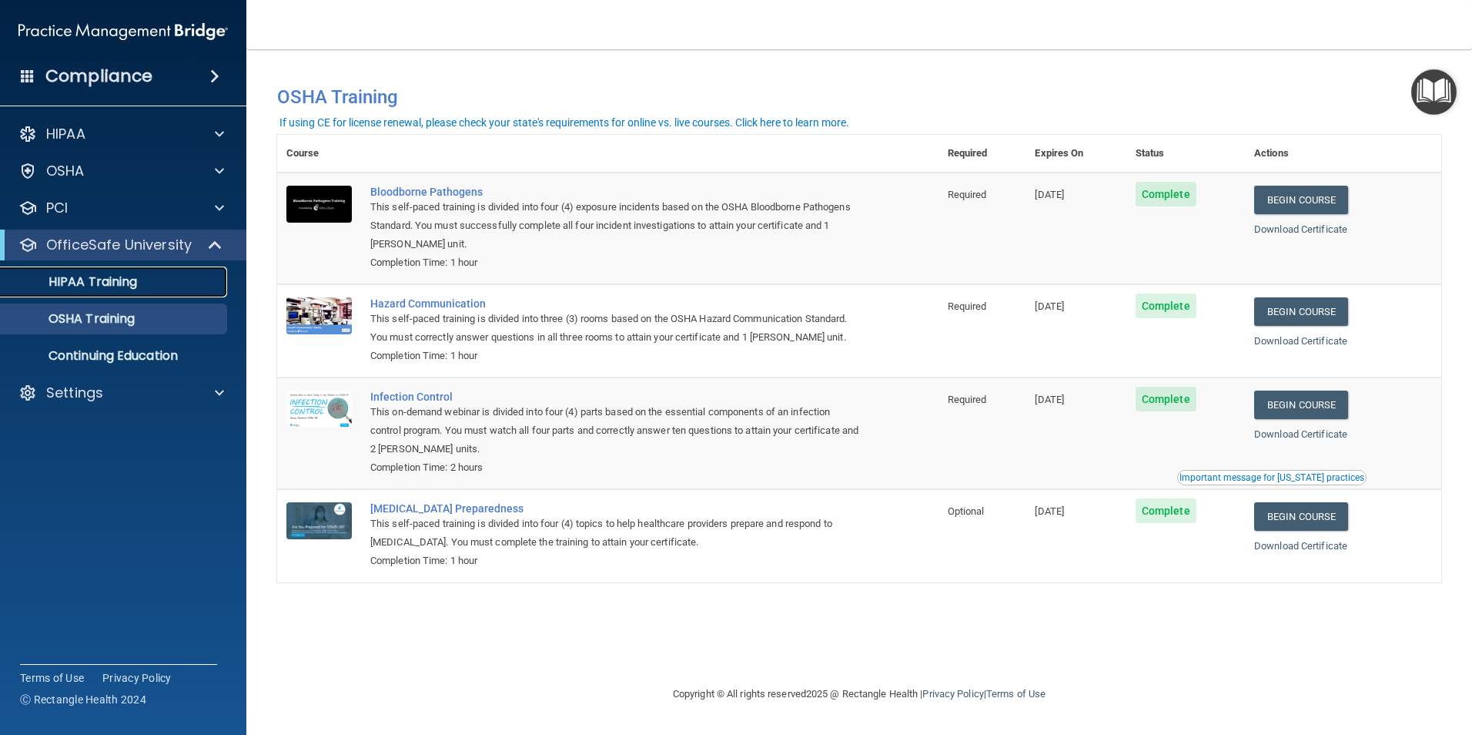
click at [122, 277] on p "HIPAA Training" at bounding box center [73, 281] width 127 height 15
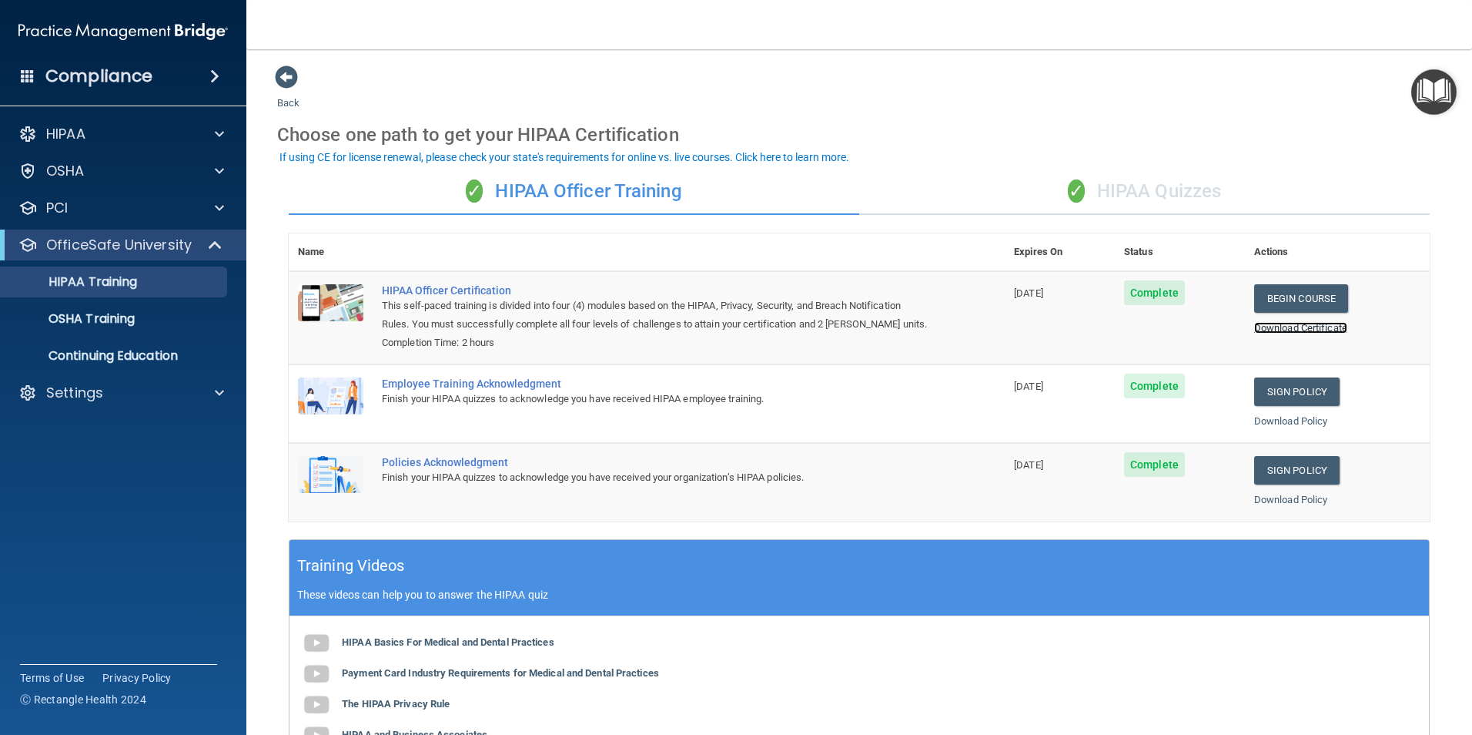
click at [1306, 326] on link "Download Certificate" at bounding box center [1300, 328] width 93 height 12
click at [154, 316] on div "OSHA Training" at bounding box center [115, 318] width 210 height 15
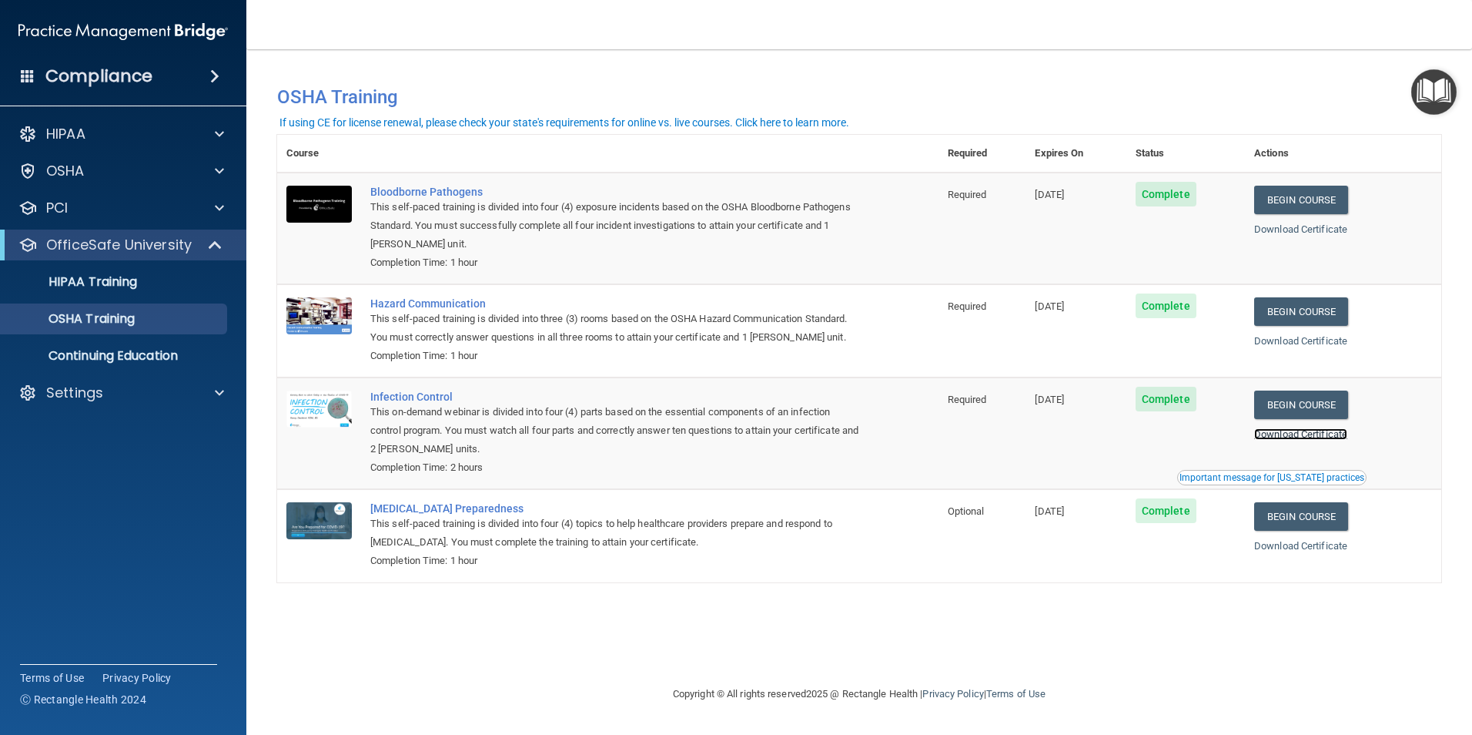
click at [1323, 437] on link "Download Certificate" at bounding box center [1300, 434] width 93 height 12
